Goal: Task Accomplishment & Management: Manage account settings

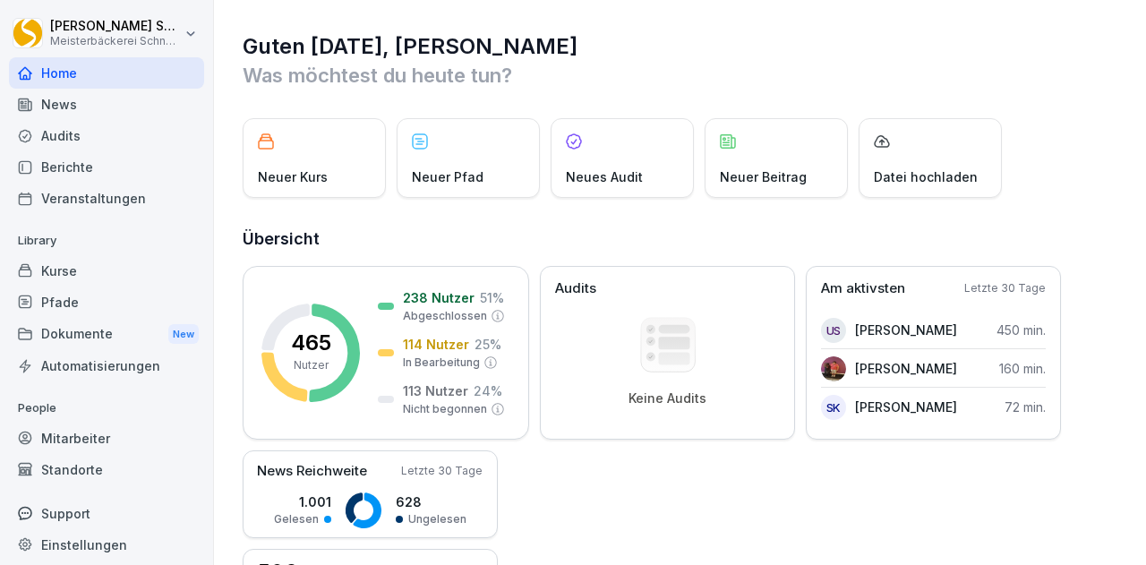
click at [65, 271] on div "Kurse" at bounding box center [106, 270] width 195 height 31
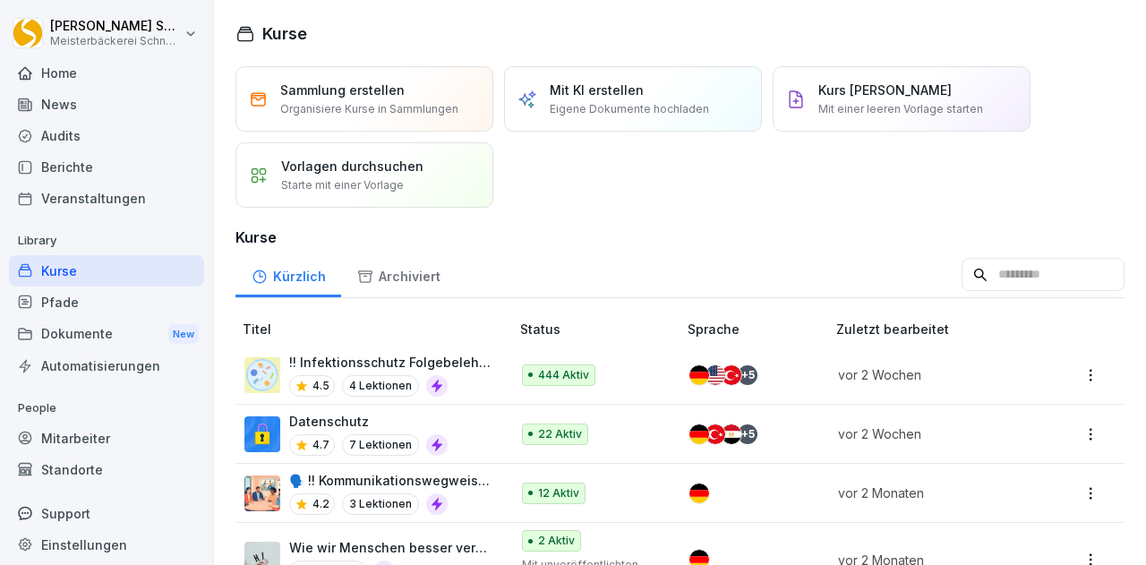
click at [434, 366] on p "!! Infektionsschutz Folgebelehrung (nach §43 IfSG)" at bounding box center [390, 362] width 202 height 19
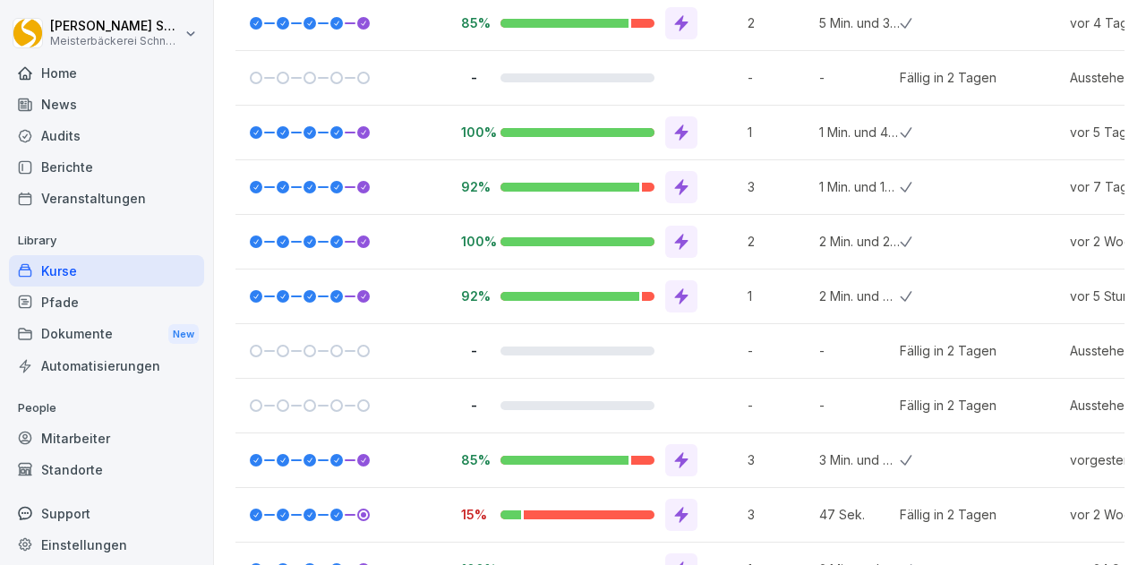
scroll to position [9681, 0]
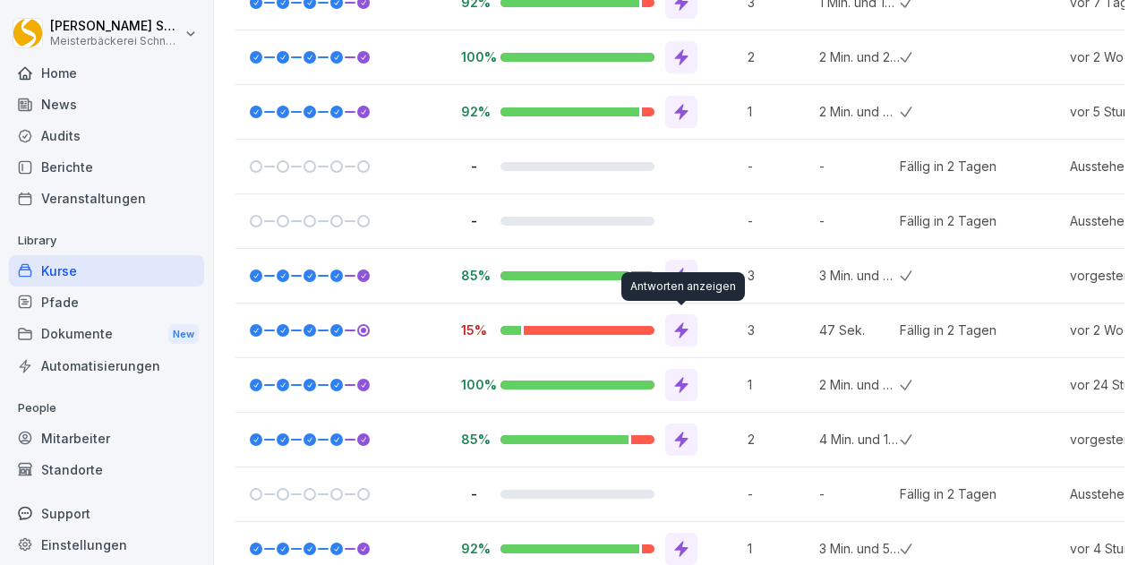
click at [677, 328] on icon at bounding box center [681, 330] width 13 height 16
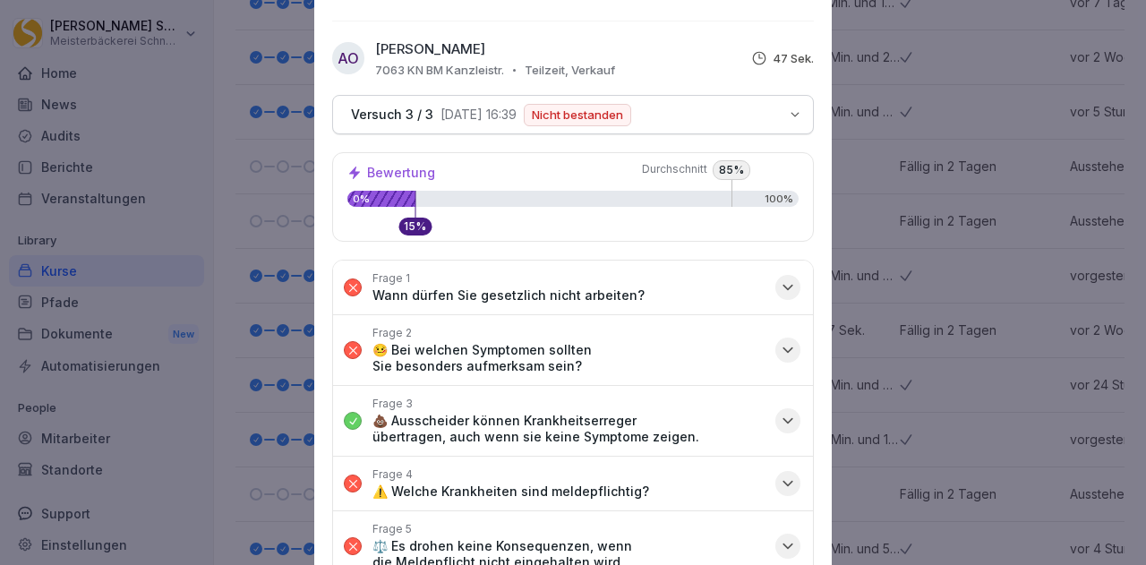
click at [779, 285] on icon "button" at bounding box center [788, 287] width 18 height 18
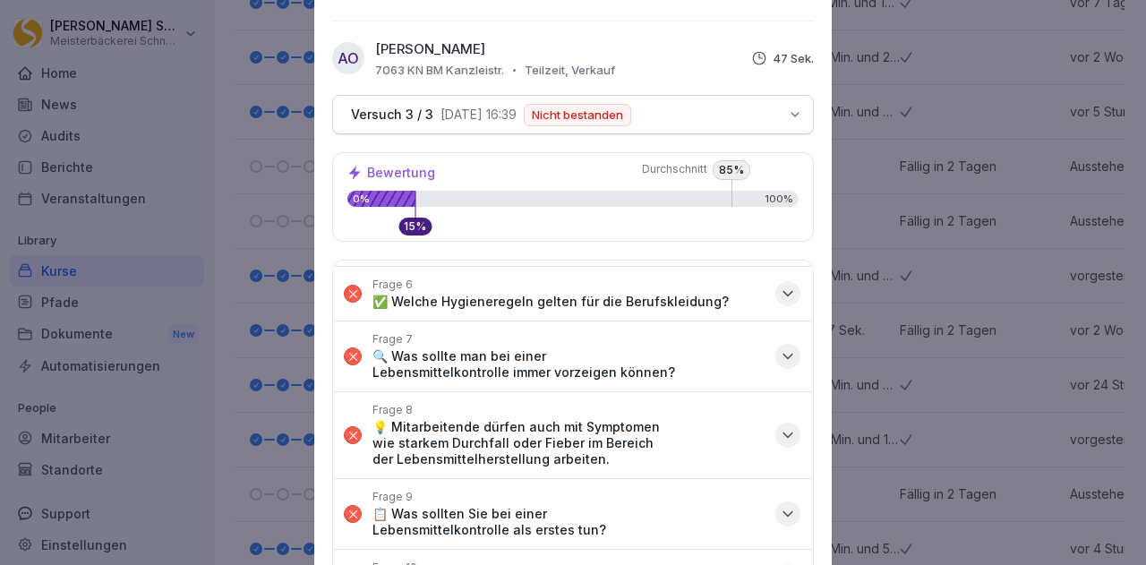
scroll to position [0, 0]
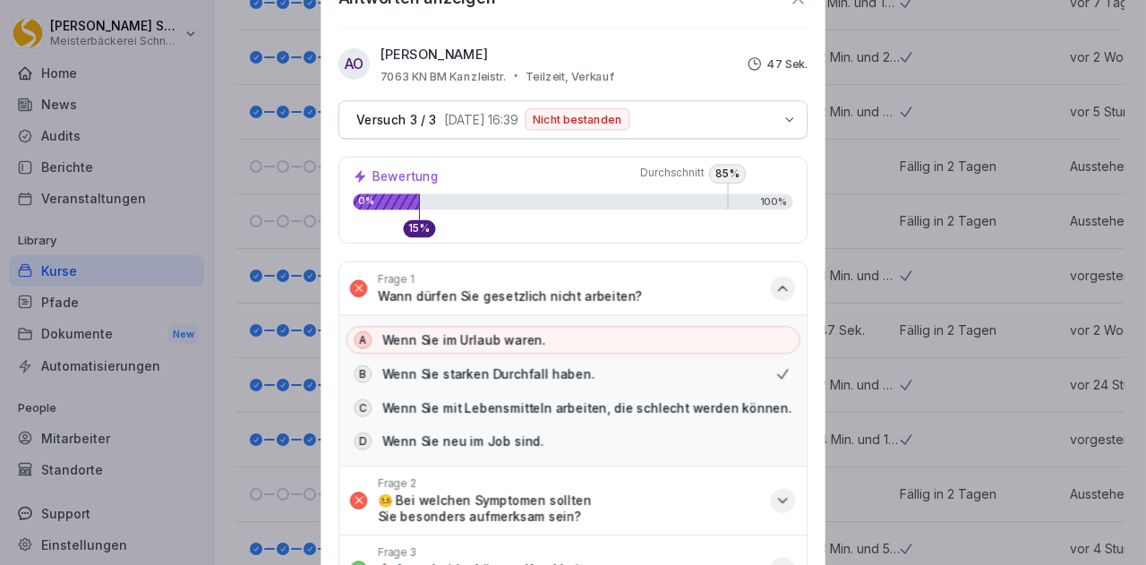
click at [1028, 264] on div at bounding box center [573, 282] width 1146 height 565
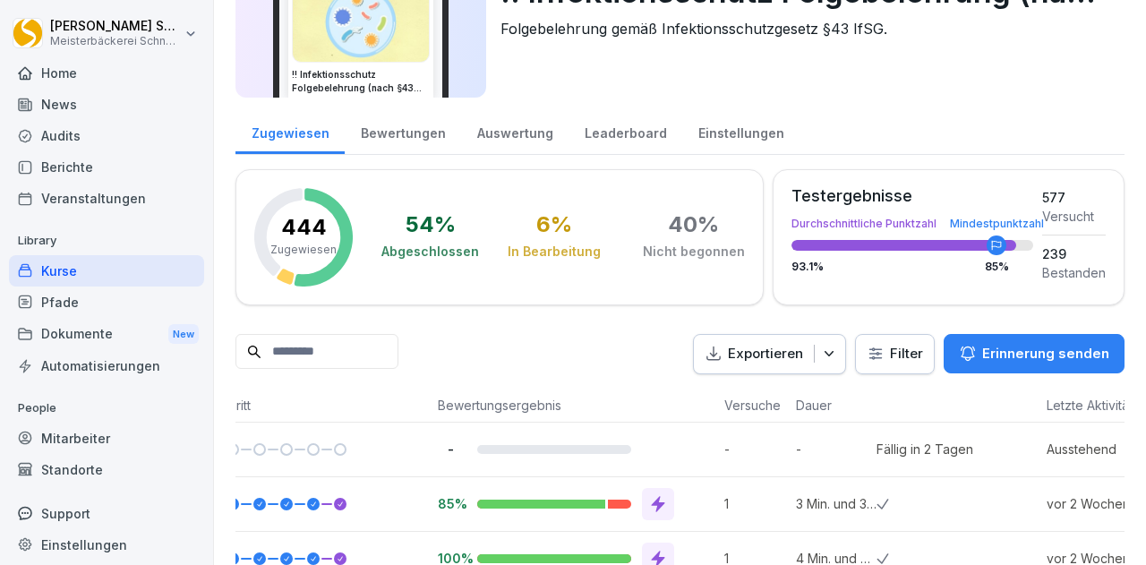
scroll to position [118, 0]
click at [303, 360] on input at bounding box center [316, 350] width 163 height 35
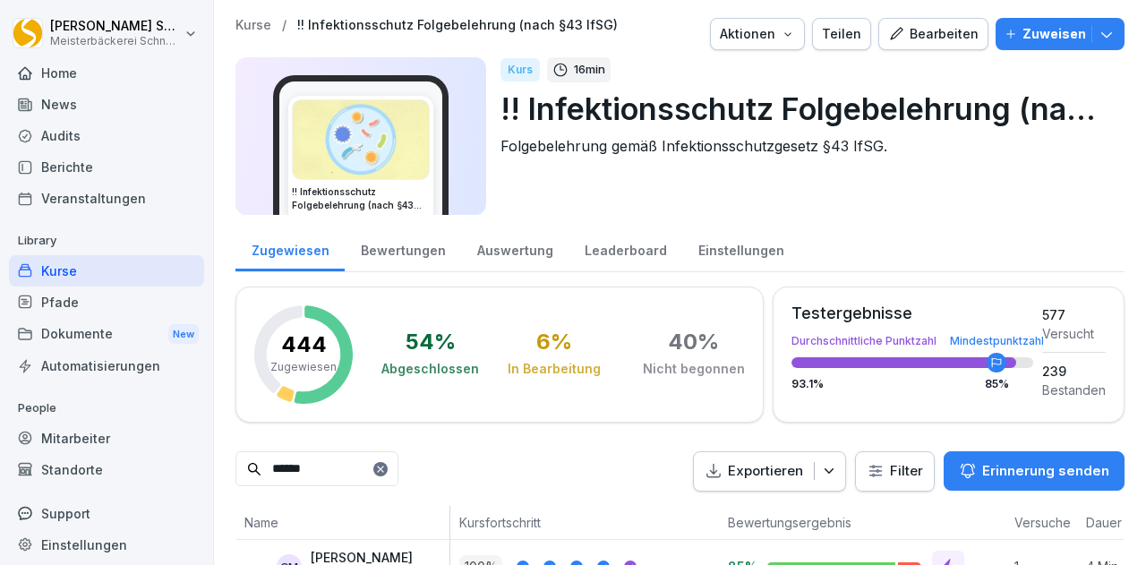
scroll to position [74, 0]
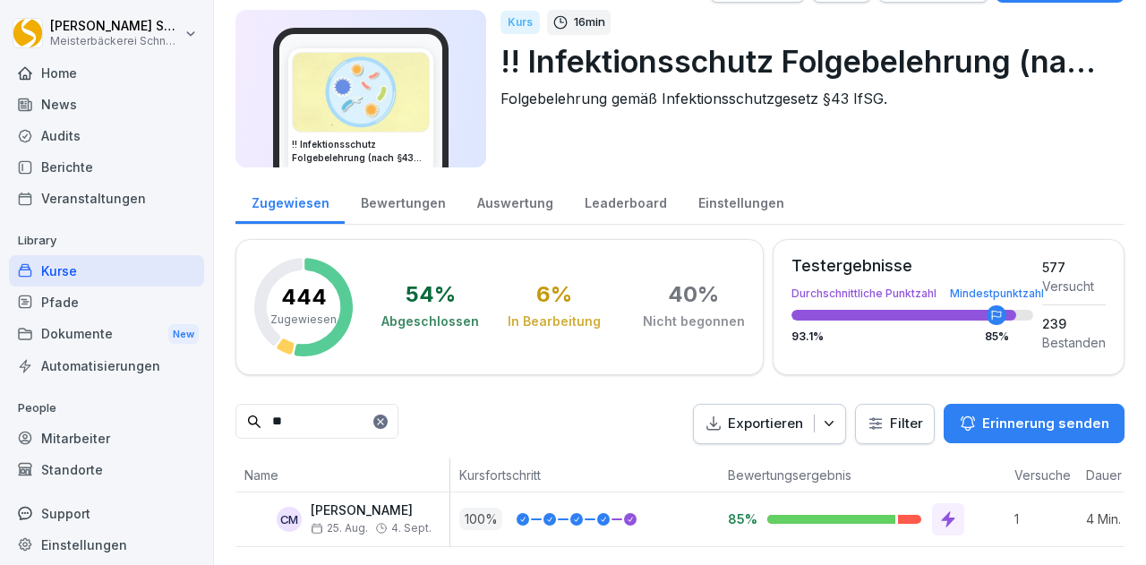
type input "*"
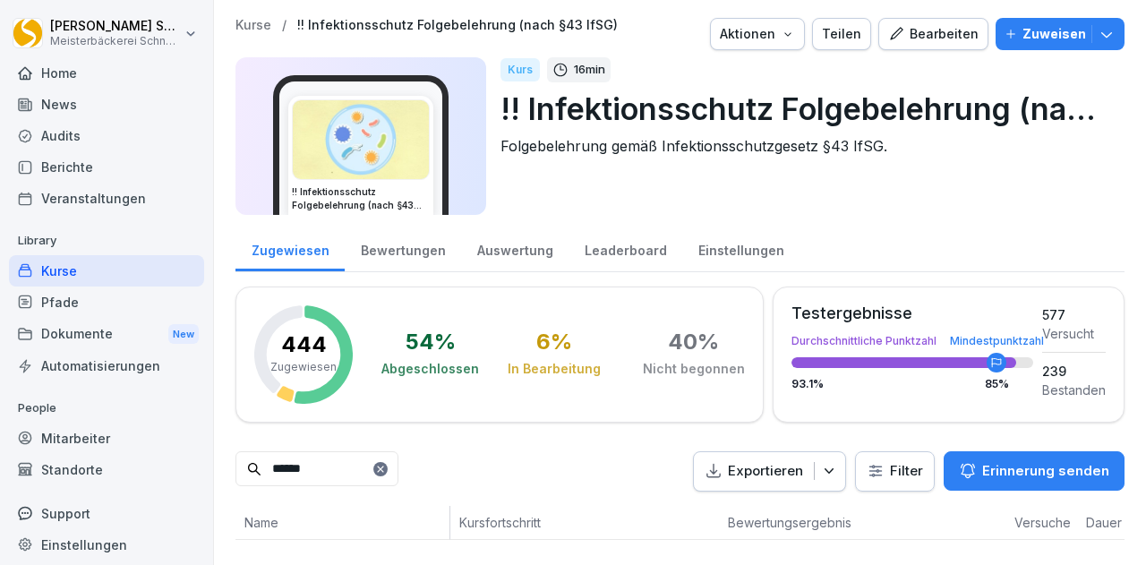
scroll to position [10, 0]
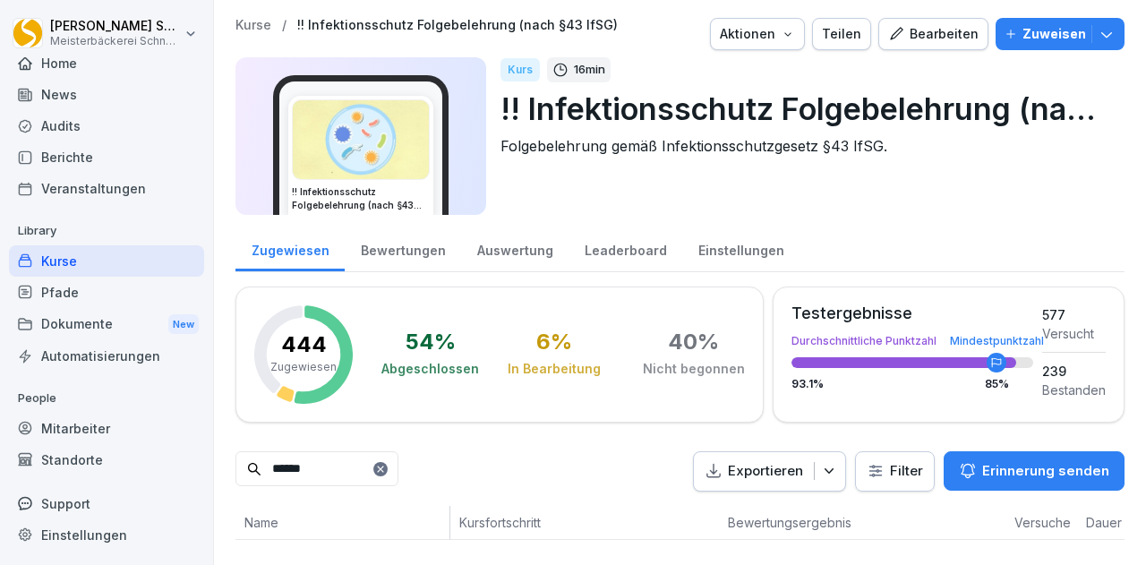
type input "******"
click at [78, 422] on div "Mitarbeiter" at bounding box center [106, 428] width 195 height 31
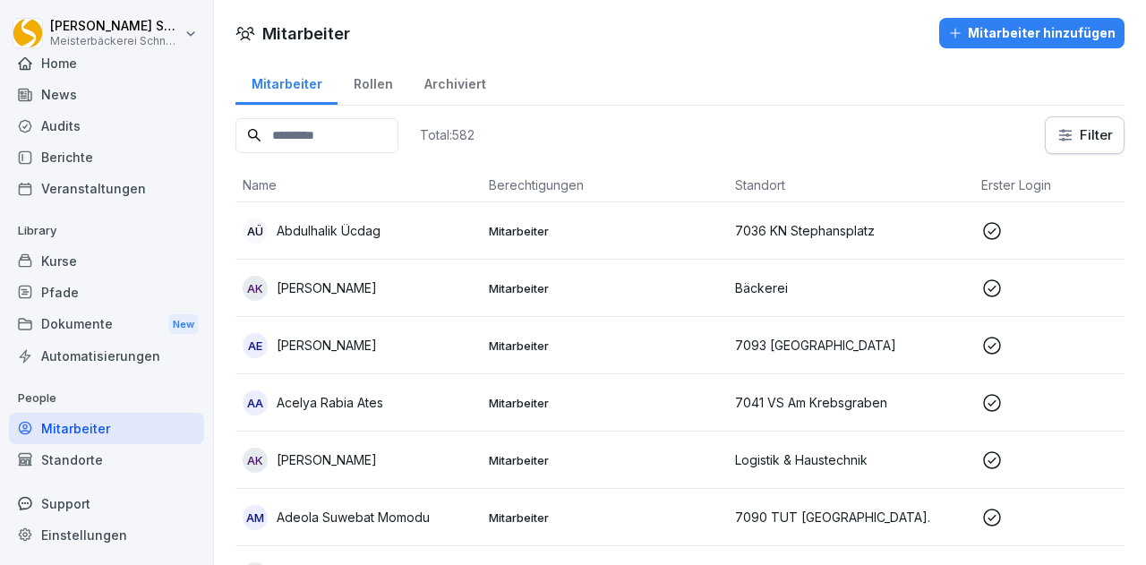
click at [303, 151] on input at bounding box center [316, 135] width 163 height 35
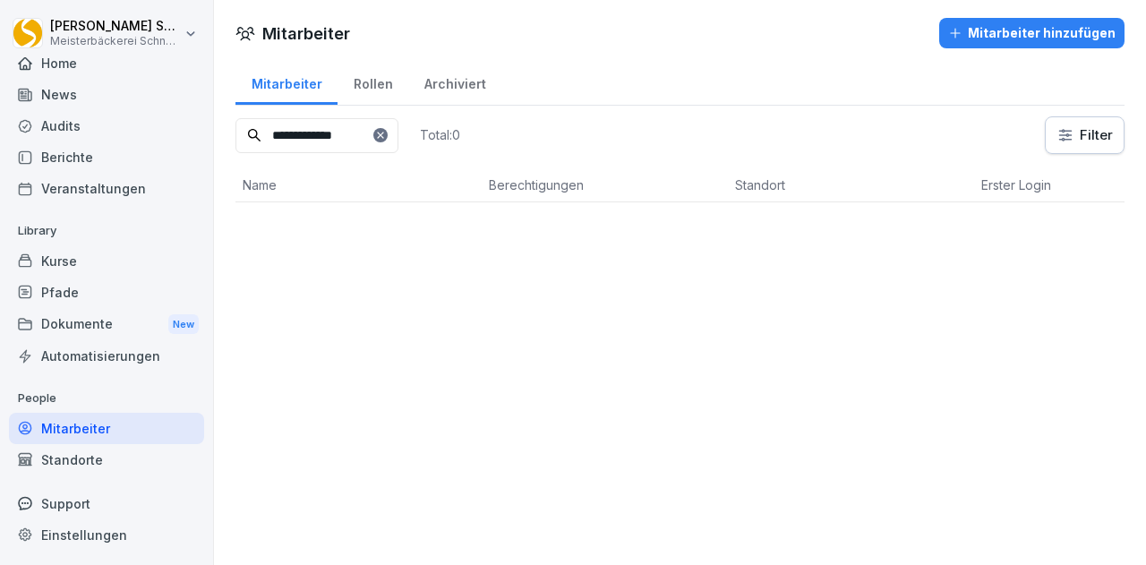
type input "**********"
click at [386, 137] on icon at bounding box center [380, 135] width 11 height 11
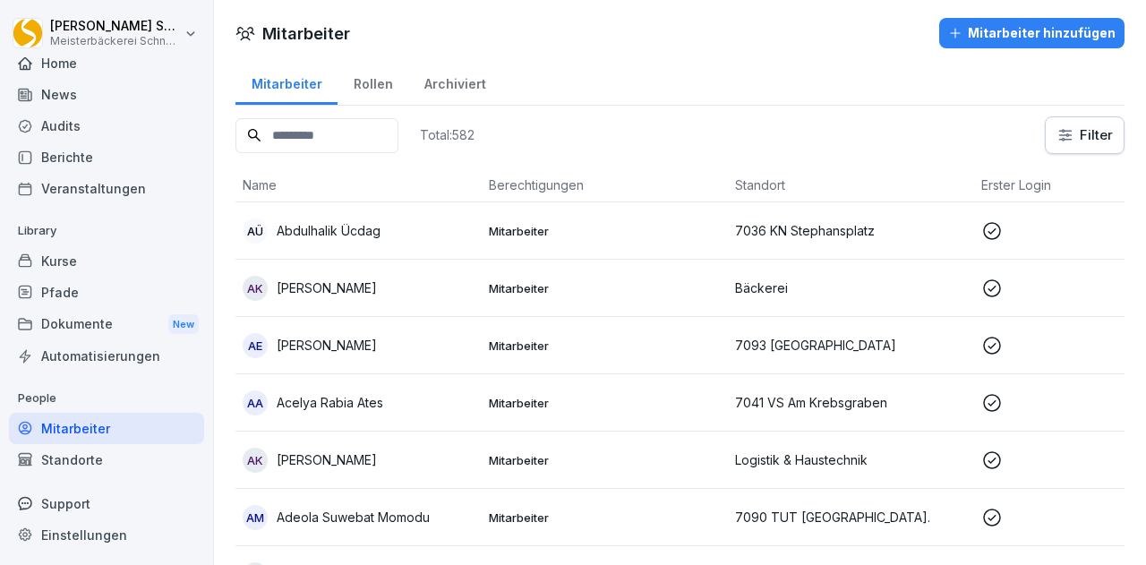
click at [206, 31] on div "[PERSON_NAME] Meisterbäckerei [PERSON_NAME] Home News Audits Berichte Veranstal…" at bounding box center [107, 282] width 214 height 565
click at [186, 30] on html "[PERSON_NAME] Meisterbäckerei [PERSON_NAME] Home News Audits Berichte Veranstal…" at bounding box center [573, 282] width 1146 height 565
click at [141, 118] on div "Abmelden" at bounding box center [114, 113] width 177 height 33
